Goal: Contribute content

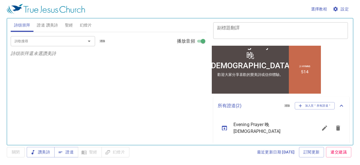
scroll to position [106, 0]
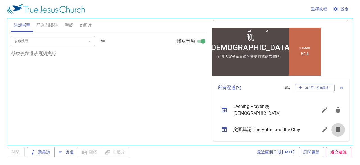
click at [336, 127] on icon "sermon lineup list" at bounding box center [338, 129] width 4 height 5
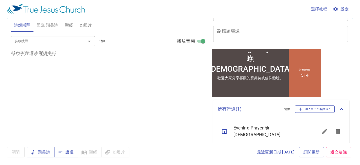
click at [318, 108] on span "加入至＂所有證道＂" at bounding box center [314, 108] width 33 height 5
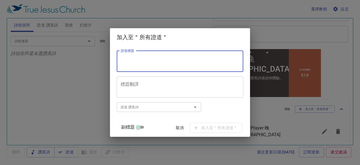
paste textarea "耶利米受迫害 耶利米書第二十章"
type textarea "耶利米受迫害 耶利米書第二十章"
click at [144, 127] on input "副標題" at bounding box center [138, 128] width 20 height 7
checkbox input "true"
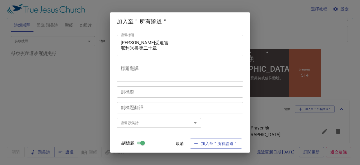
click at [154, 92] on textarea "副標題" at bounding box center [180, 91] width 119 height 5
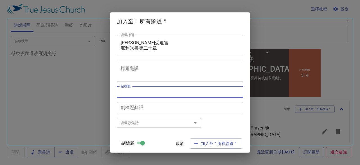
paste textarea "簡明瑞 傳道"
type textarea "簡明瑞 傳道"
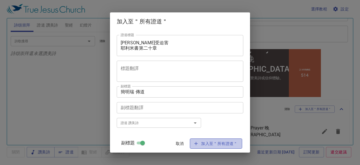
click at [196, 144] on span "加入至＂所有證道＂" at bounding box center [215, 143] width 43 height 7
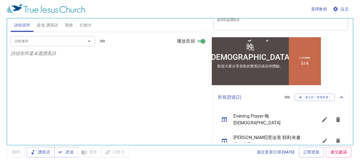
scroll to position [102, 0]
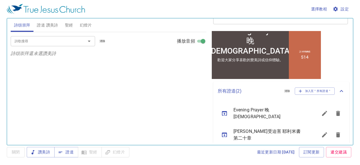
click at [225, 131] on icon "sermon lineup list" at bounding box center [224, 134] width 7 height 7
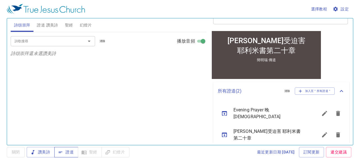
click at [70, 152] on span "證道" at bounding box center [66, 151] width 15 height 7
